Goal: Find specific page/section: Find specific page/section

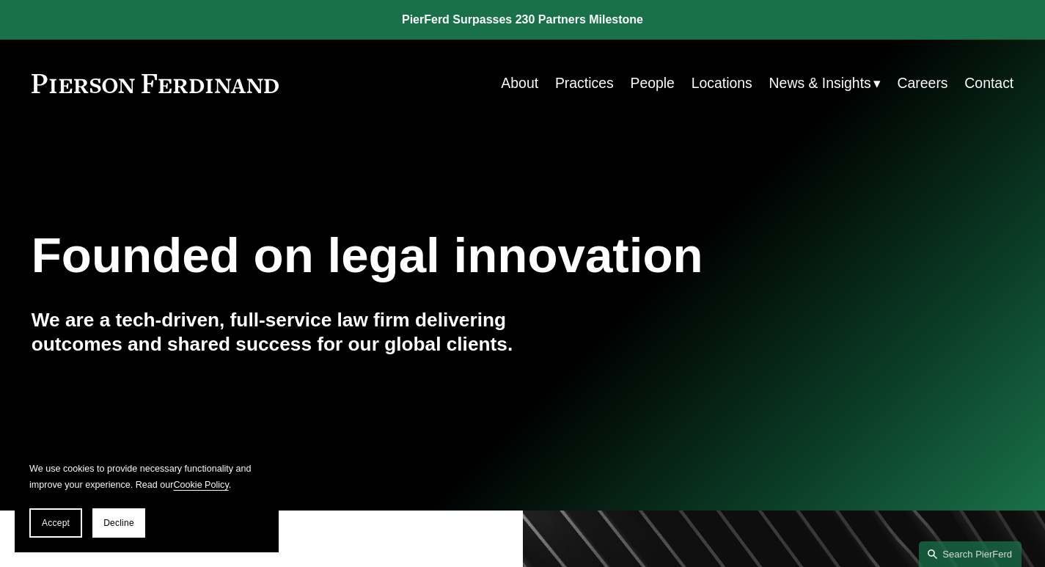
click at [643, 82] on link "People" at bounding box center [652, 83] width 44 height 29
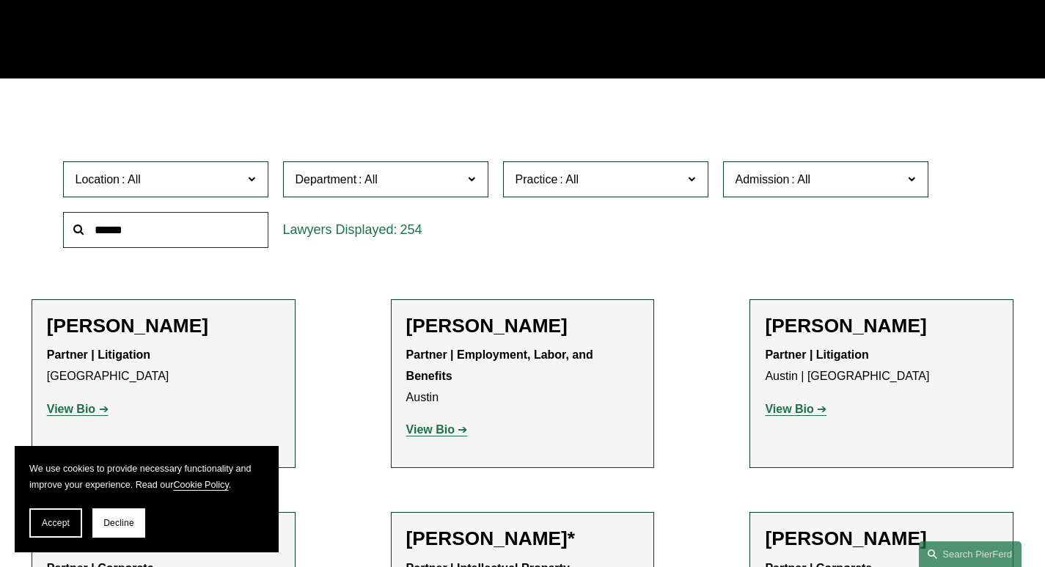
scroll to position [367, 0]
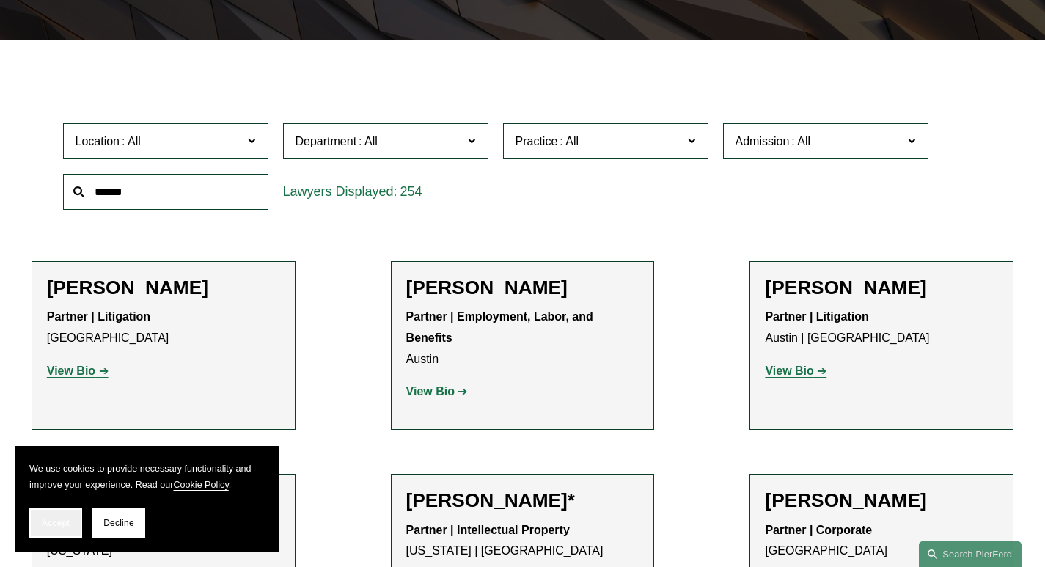
drag, startPoint x: 53, startPoint y: 519, endPoint x: 165, endPoint y: 456, distance: 128.8
click at [52, 518] on span "Accept" at bounding box center [56, 523] width 28 height 10
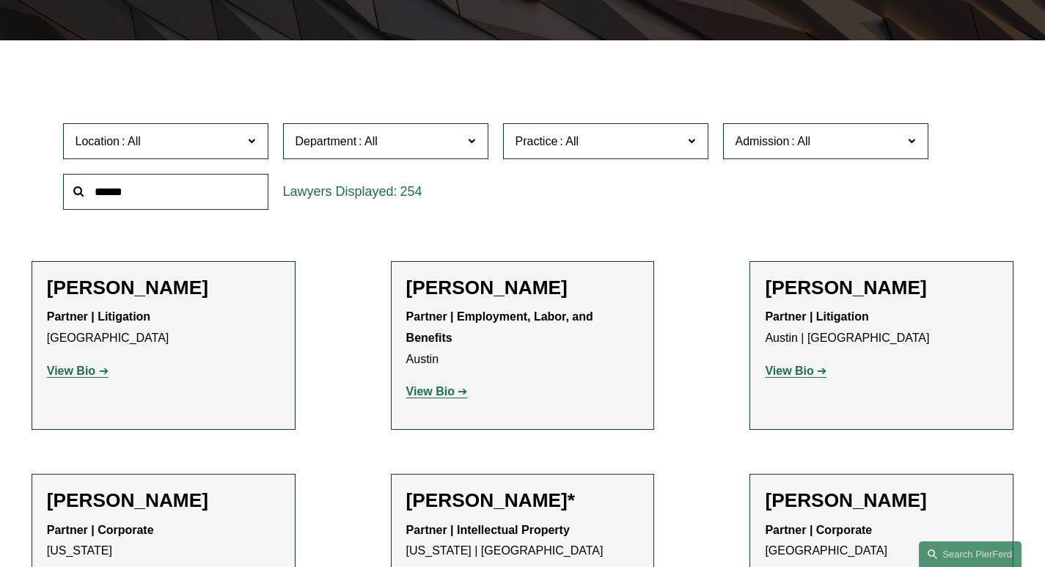
click at [177, 151] on span "Location" at bounding box center [160, 141] width 168 height 20
drag, startPoint x: 106, startPoint y: 326, endPoint x: 119, endPoint y: 320, distance: 14.4
click at [0, 0] on link "Charlotte" at bounding box center [0, 0] width 0 height 0
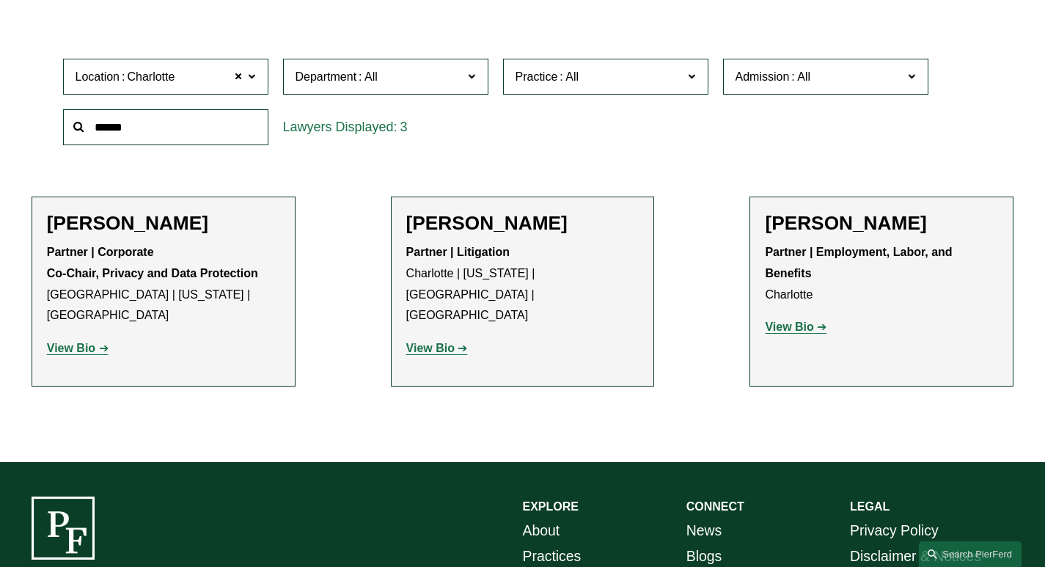
scroll to position [406, 0]
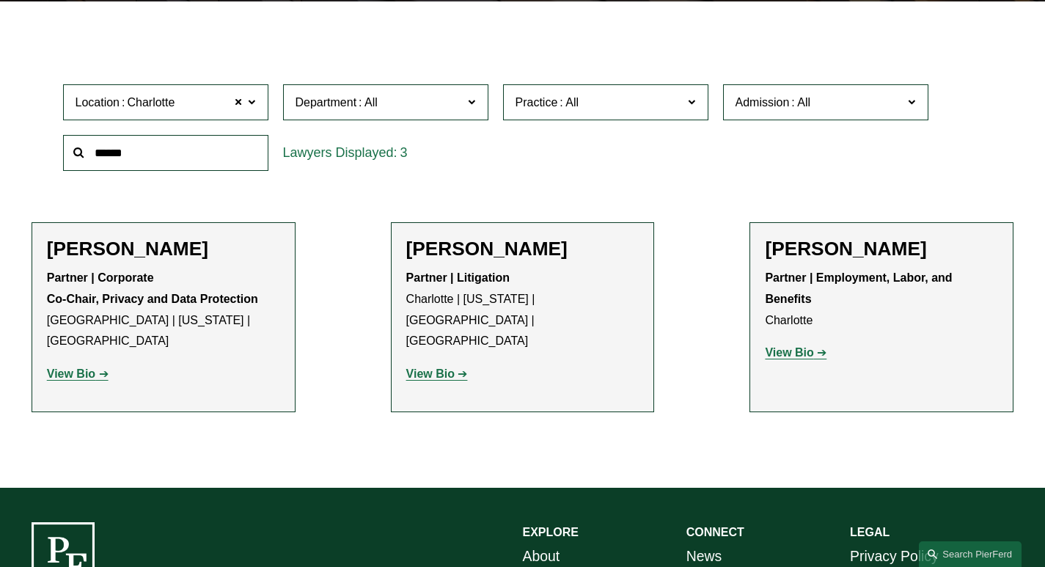
click at [158, 102] on span "Charlotte" at bounding box center [151, 102] width 48 height 19
click at [0, 0] on link "[GEOGRAPHIC_DATA]" at bounding box center [0, 0] width 0 height 0
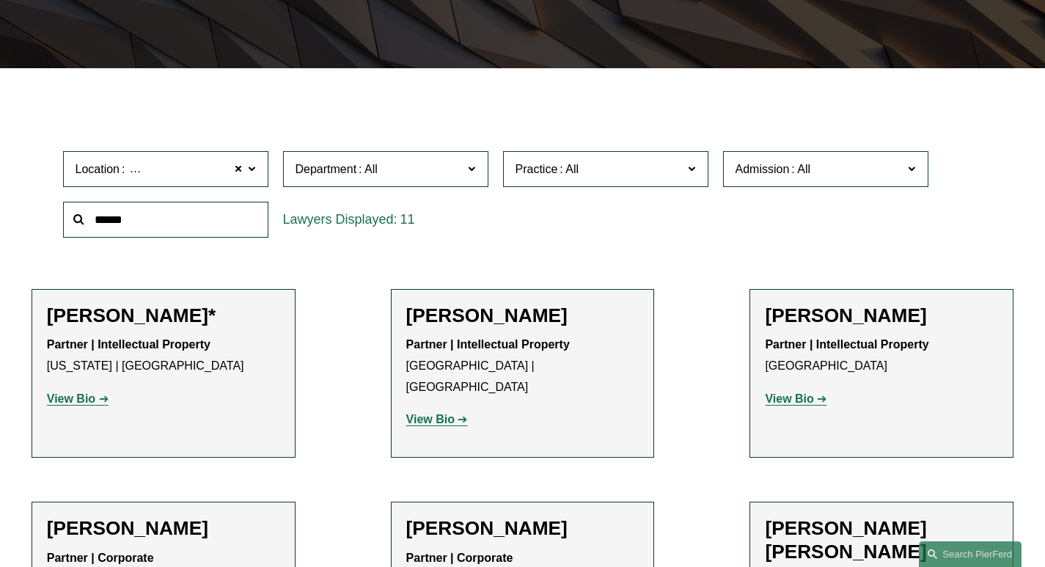
scroll to position [332, 0]
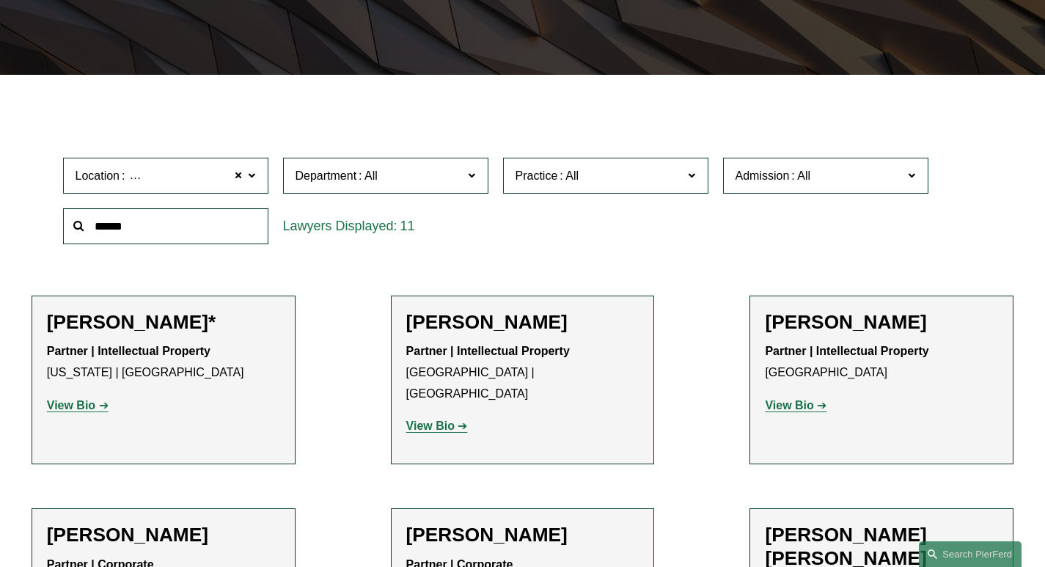
click at [191, 178] on span "Location [GEOGRAPHIC_DATA]" at bounding box center [160, 176] width 168 height 20
click at [0, 0] on link "[GEOGRAPHIC_DATA]" at bounding box center [0, 0] width 0 height 0
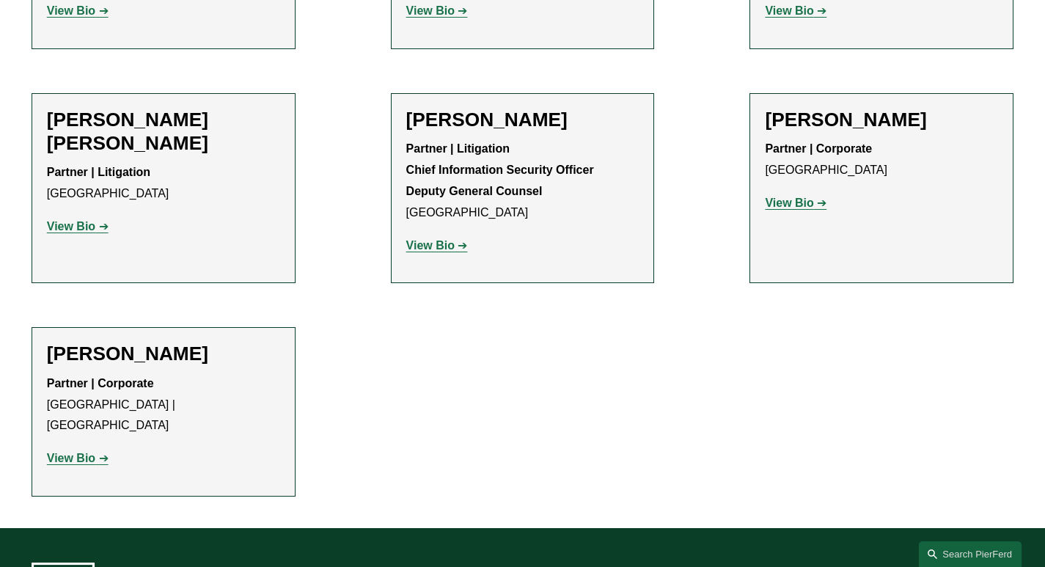
scroll to position [919, 0]
